Goal: Communication & Community: Answer question/provide support

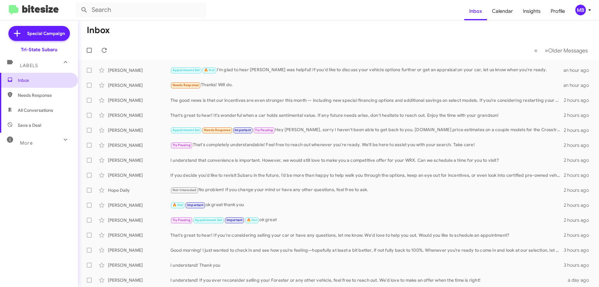
click at [55, 82] on span "Inbox" at bounding box center [44, 80] width 53 height 6
click at [56, 96] on span "Needs Response" at bounding box center [44, 95] width 53 height 6
type input "in:needs-response"
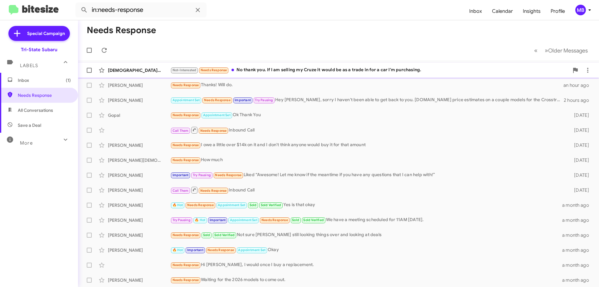
click at [283, 72] on div "Not-Interested Needs Response No thank you. If I am selling my Cruze it would b…" at bounding box center [369, 69] width 399 height 7
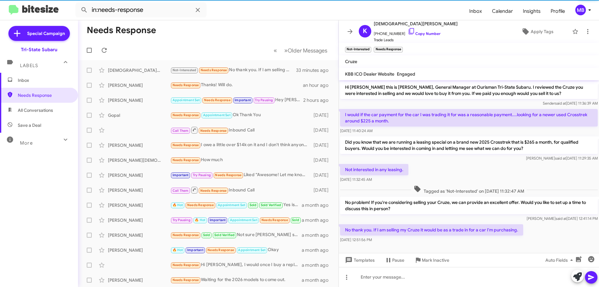
scroll to position [2, 0]
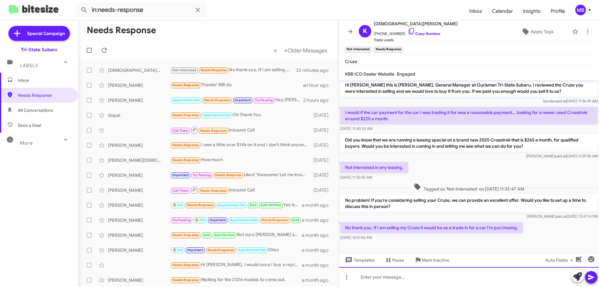
click at [414, 276] on div at bounding box center [469, 277] width 260 height 20
